Goal: Information Seeking & Learning: Learn about a topic

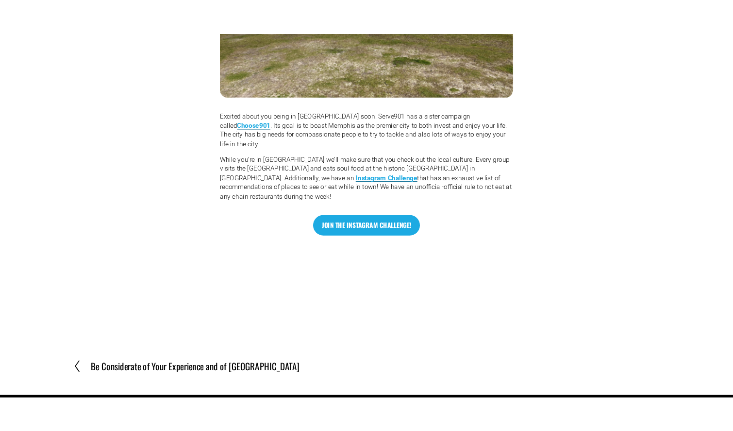
scroll to position [382, 0]
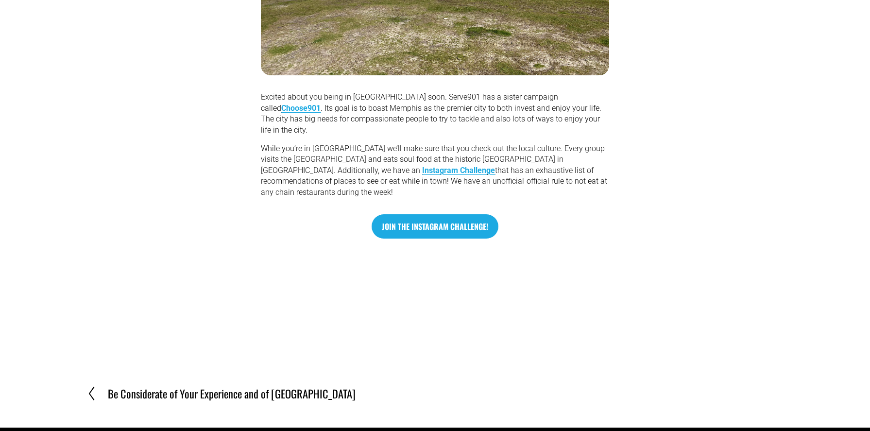
click at [452, 216] on link "Join the Instagram Challenge!" at bounding box center [434, 226] width 127 height 24
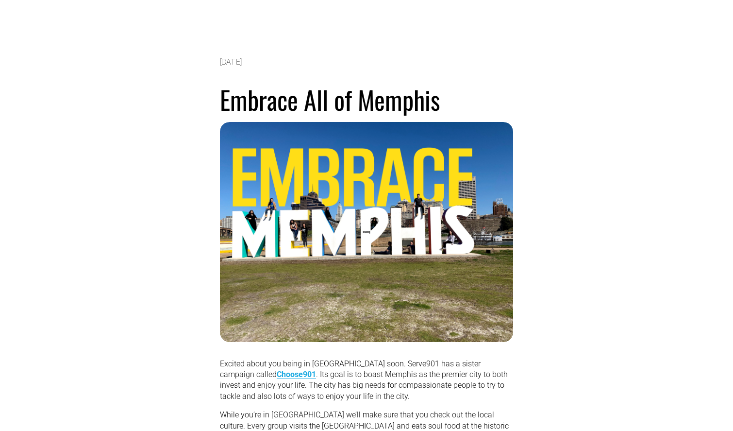
scroll to position [234, 0]
